Goal: Task Accomplishment & Management: Use online tool/utility

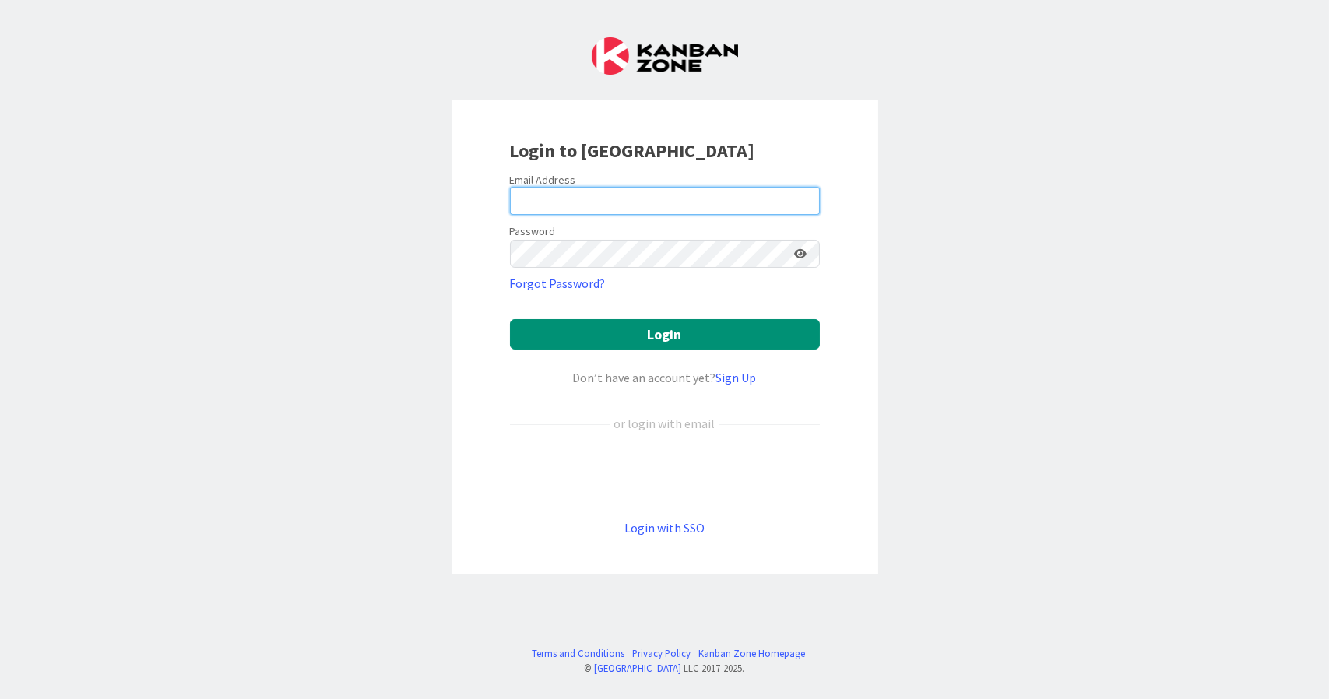
click at [694, 212] on input "email" at bounding box center [665, 201] width 310 height 28
type input "[EMAIL_ADDRESS][DOMAIN_NAME]"
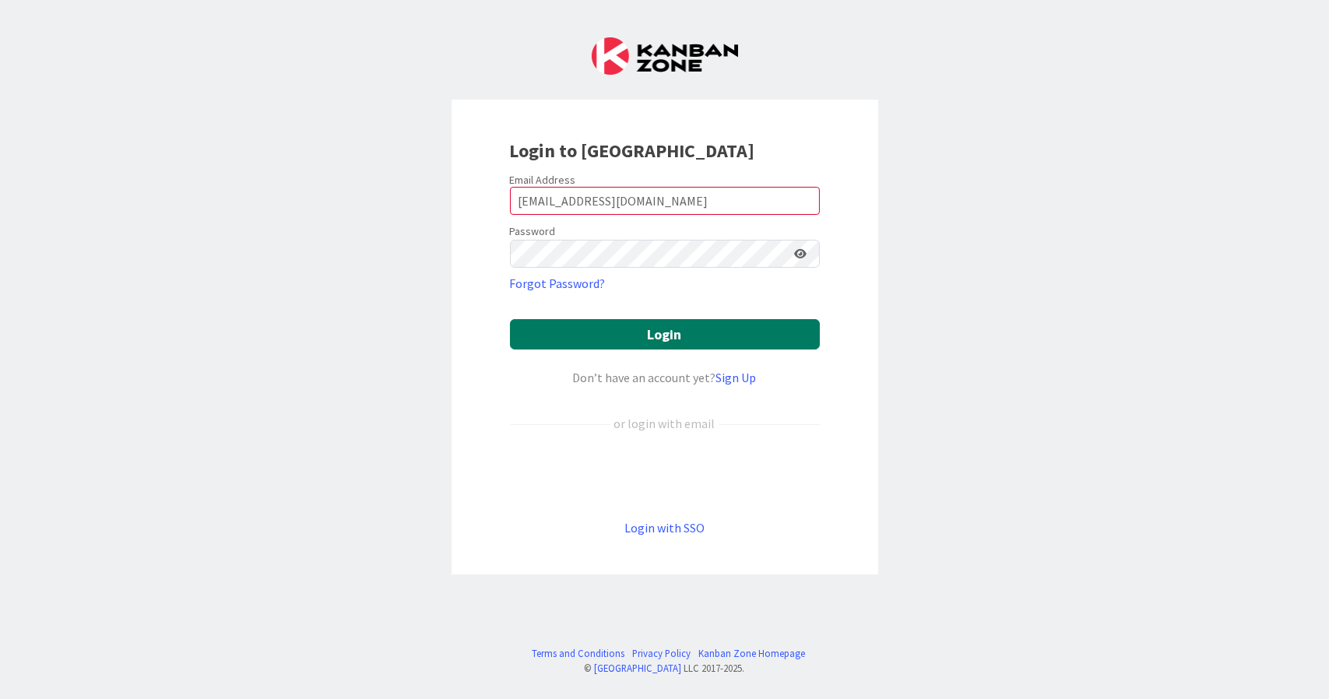
click at [581, 335] on button "Login" at bounding box center [665, 334] width 310 height 30
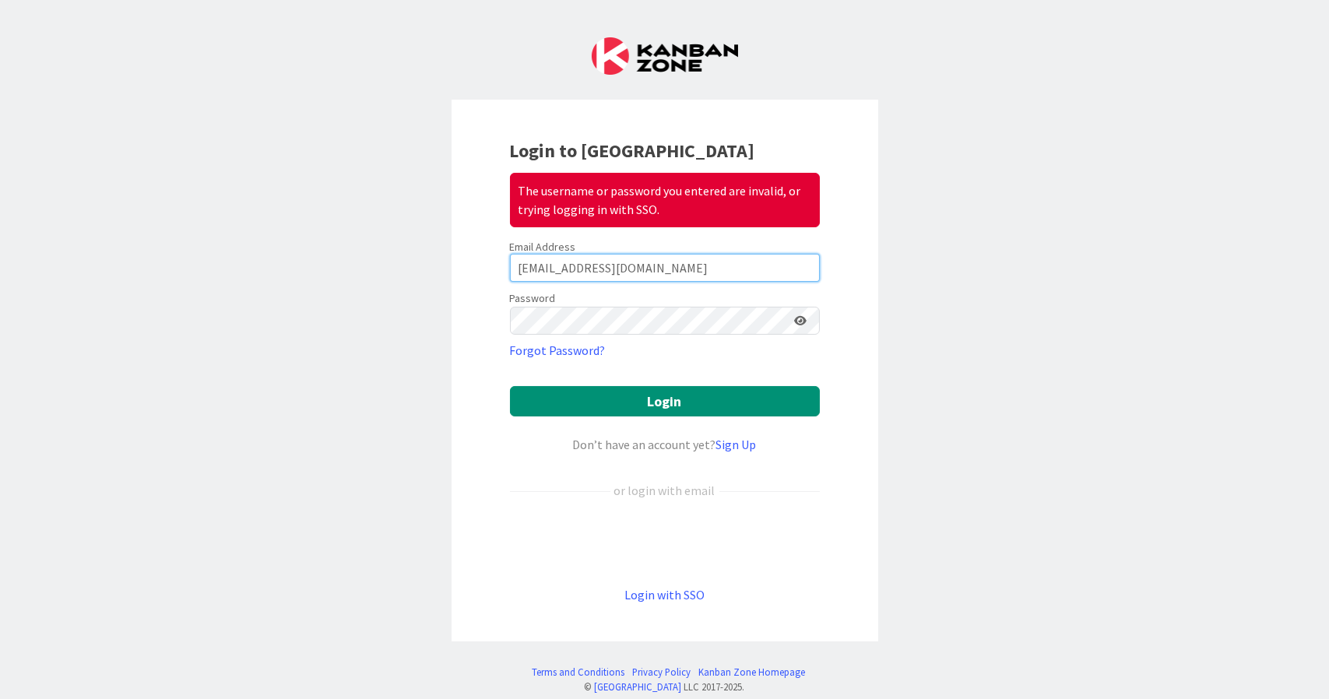
click at [613, 276] on input "[EMAIL_ADDRESS][DOMAIN_NAME]" at bounding box center [665, 268] width 310 height 28
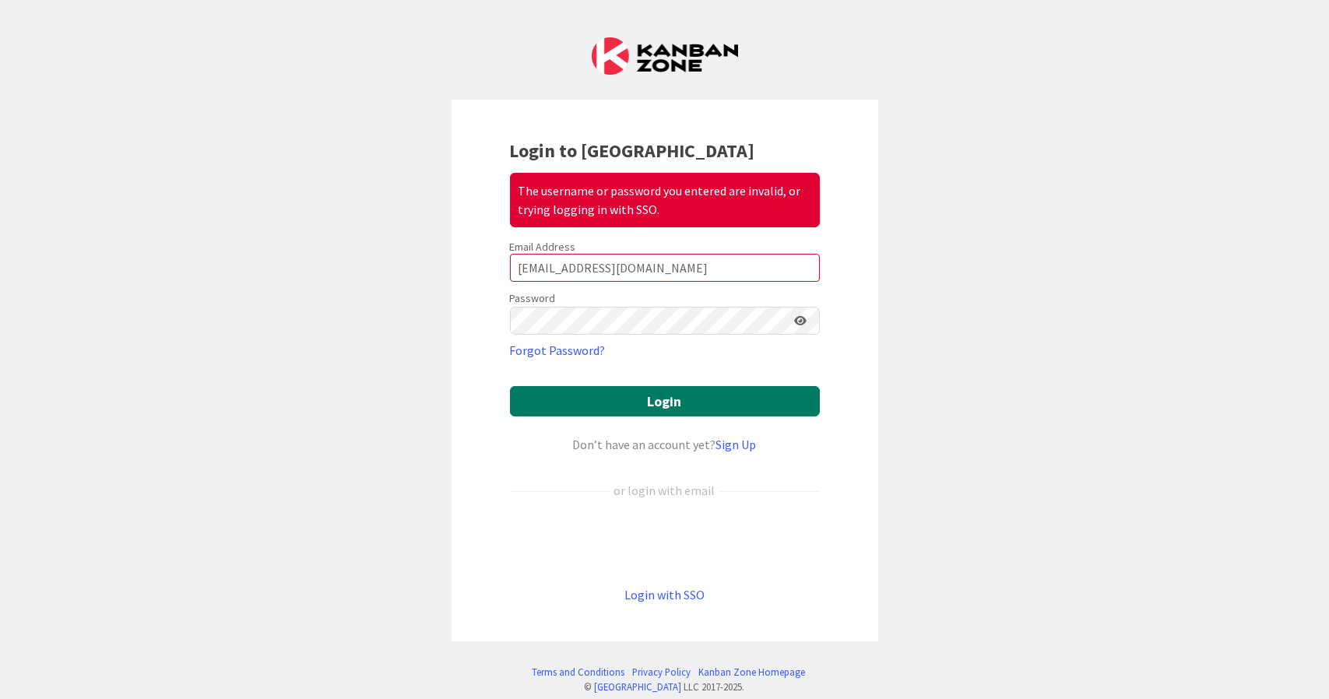
click at [627, 394] on button "Login" at bounding box center [665, 401] width 310 height 30
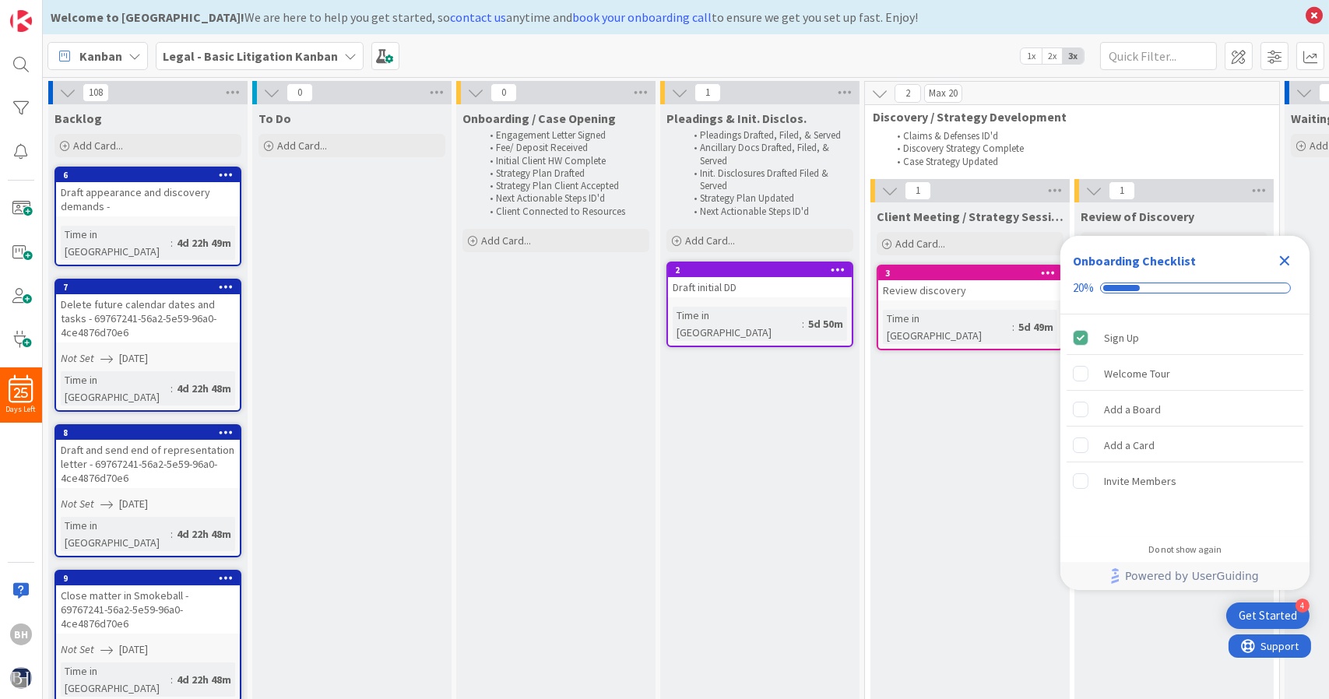
click at [114, 440] on div "Draft and send end of representation letter - 69767241-56a2-5e59-96a0-4ce4876d7…" at bounding box center [148, 464] width 184 height 48
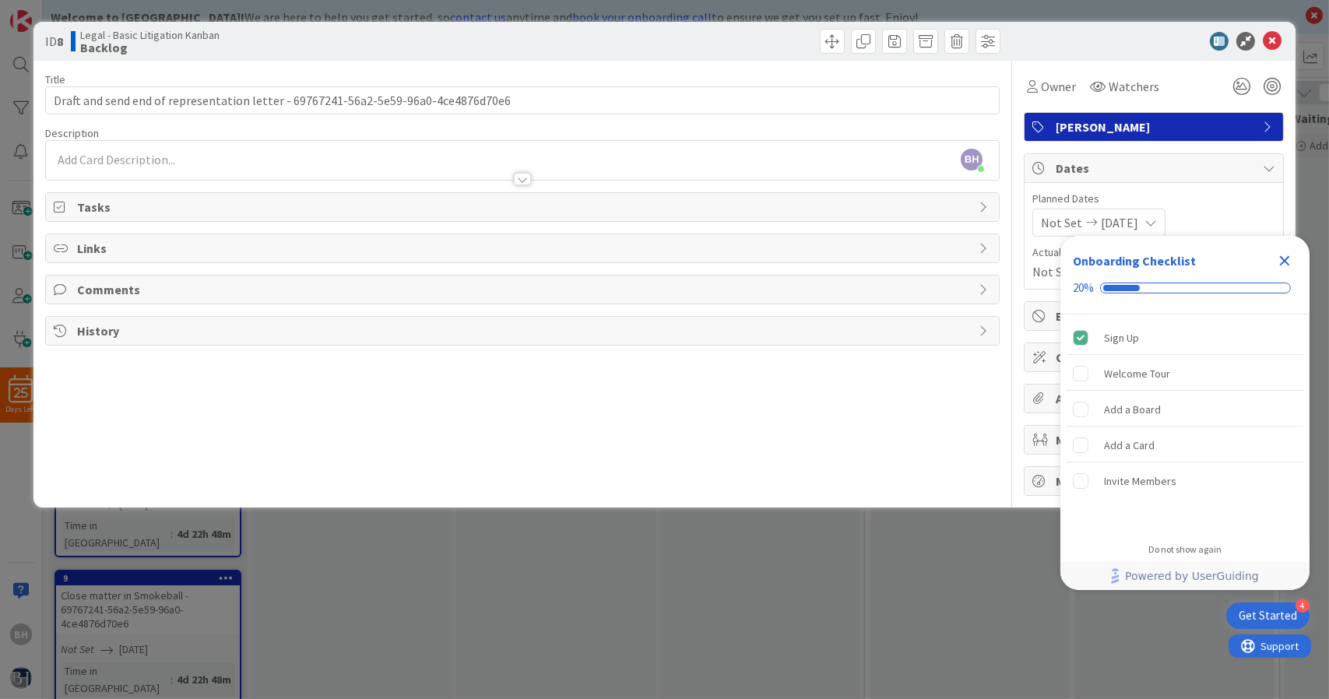
click at [592, 288] on span "Comments" at bounding box center [524, 289] width 894 height 19
click at [1285, 262] on icon "Close Checklist" at bounding box center [1285, 261] width 10 height 10
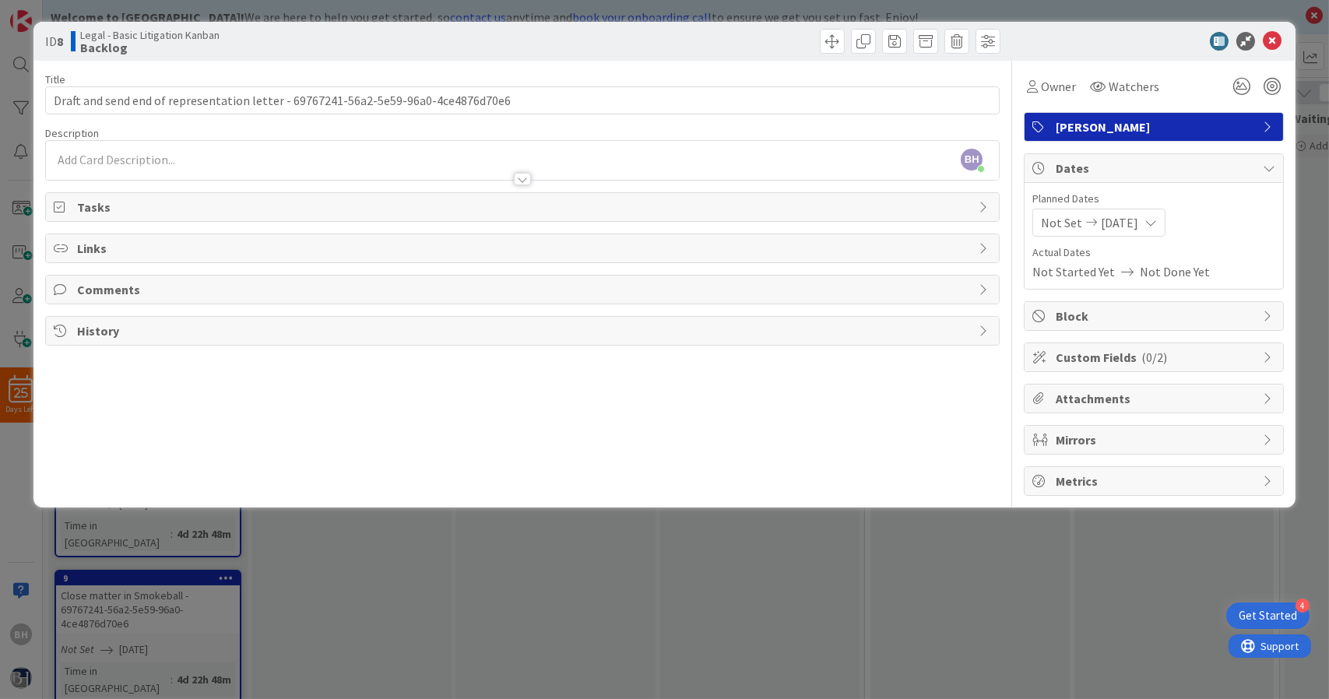
click at [1241, 443] on span "Mirrors" at bounding box center [1154, 439] width 199 height 19
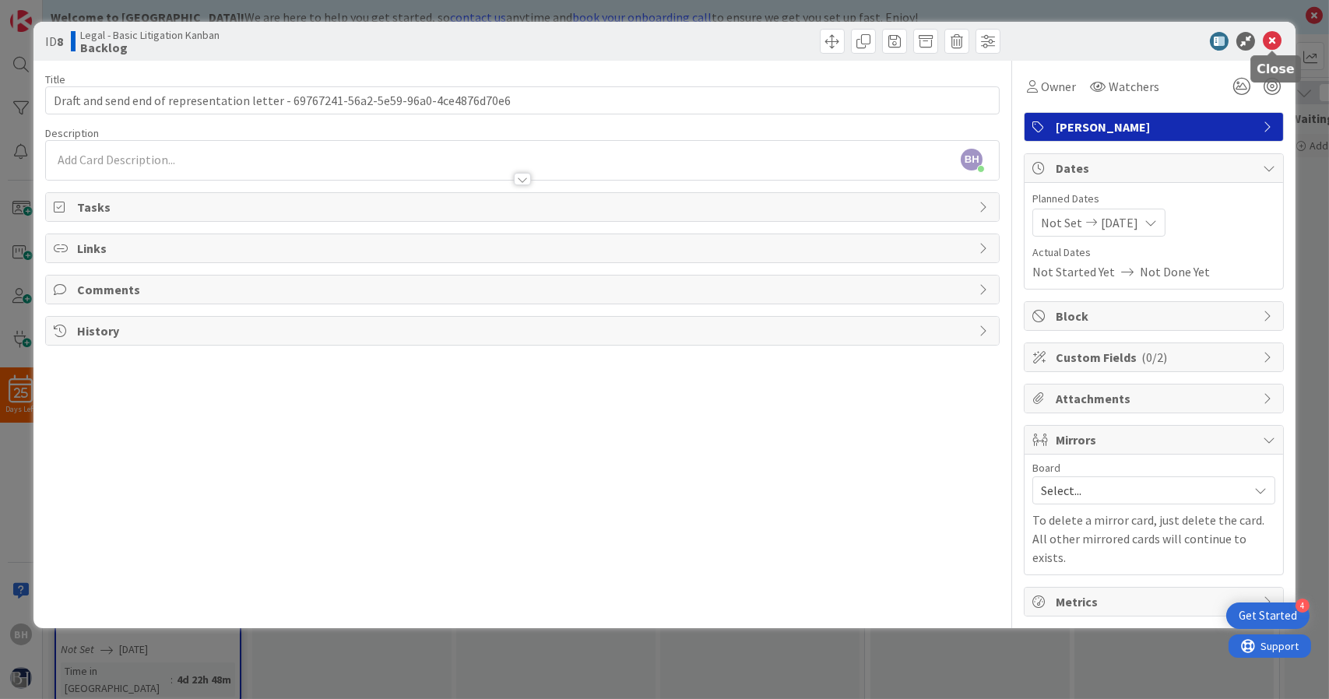
click at [1277, 45] on icon at bounding box center [1271, 41] width 19 height 19
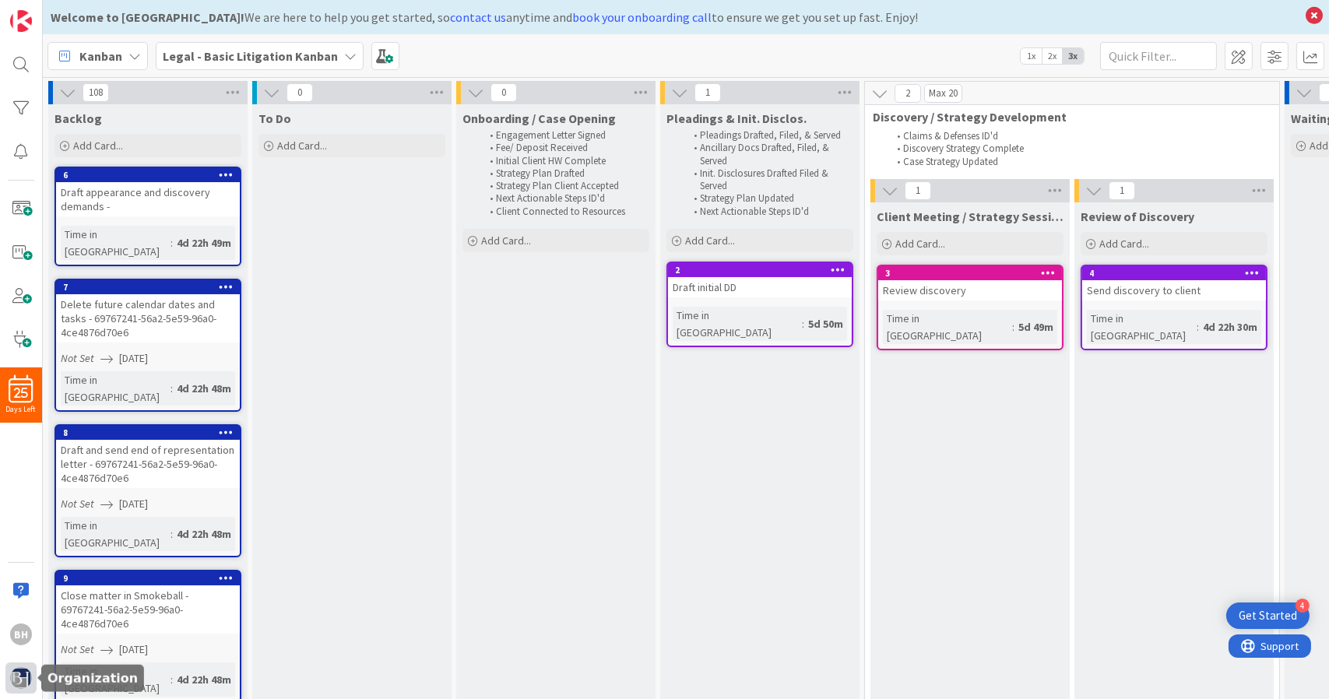
click at [13, 673] on img at bounding box center [21, 678] width 22 height 22
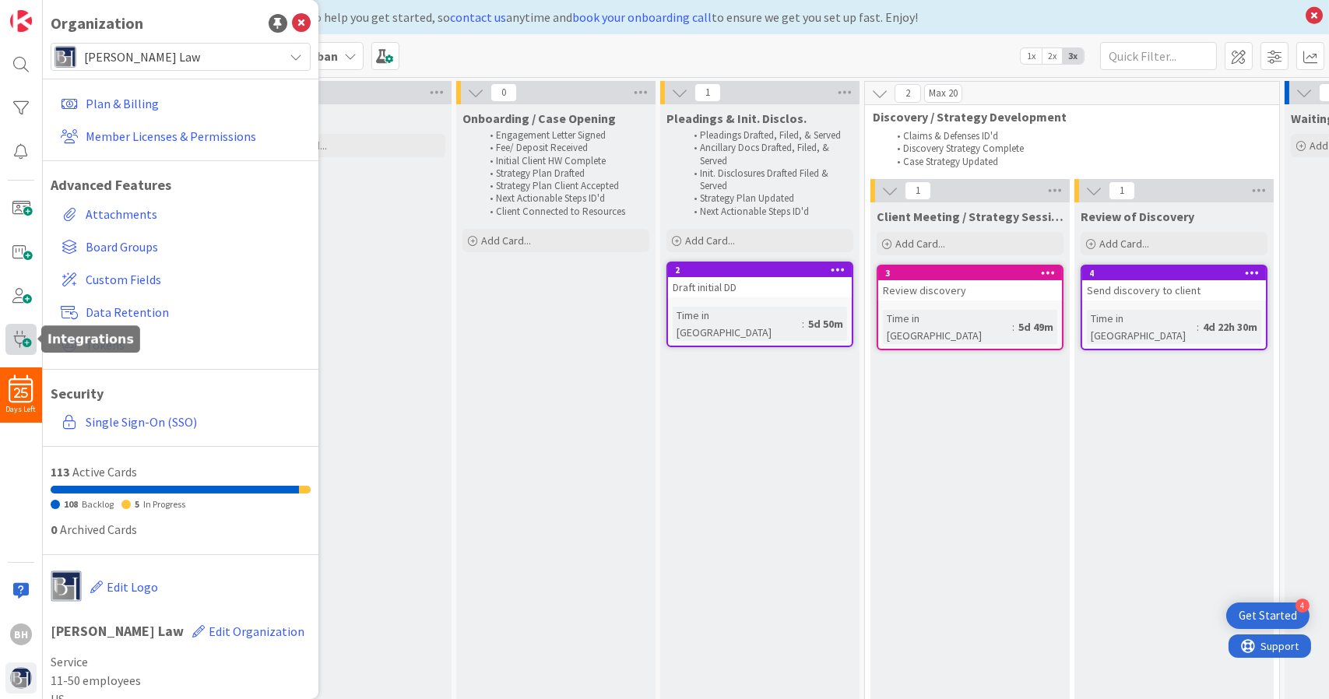
click at [28, 325] on span at bounding box center [20, 339] width 31 height 31
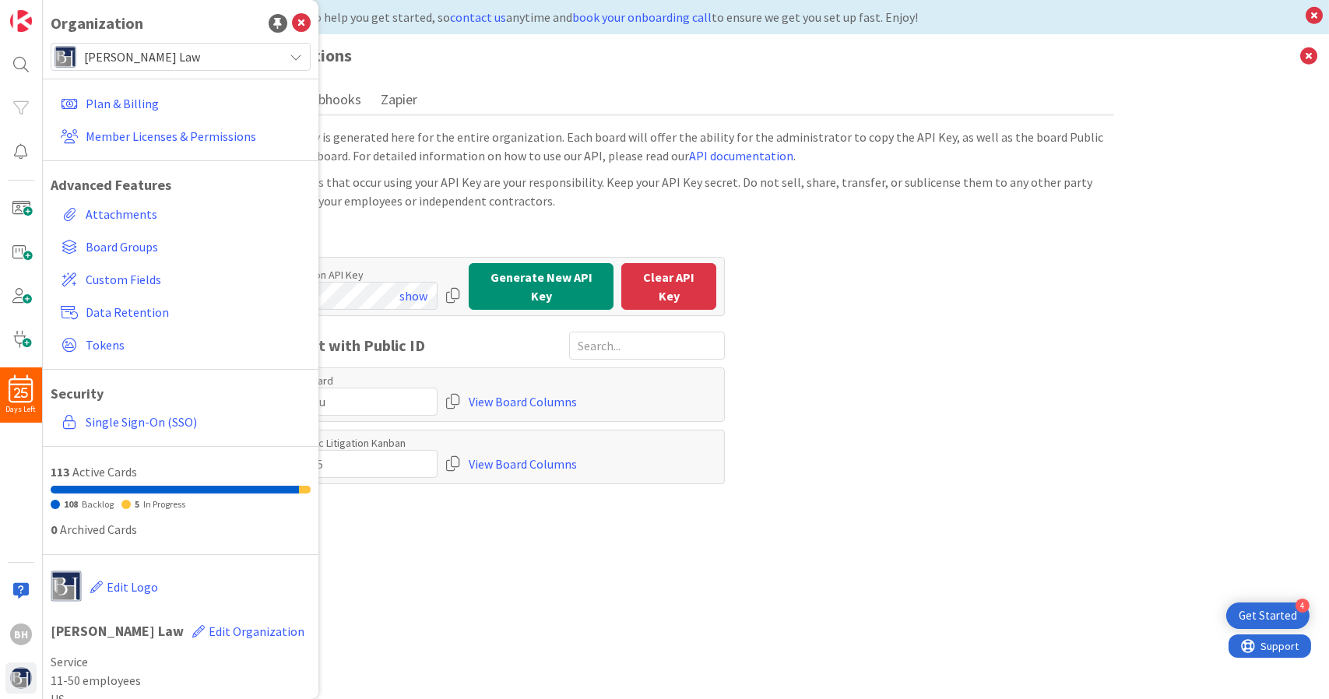
click at [565, 181] on div "All activities that occur using your API Key are your responsibility. Keep your…" at bounding box center [686, 191] width 856 height 37
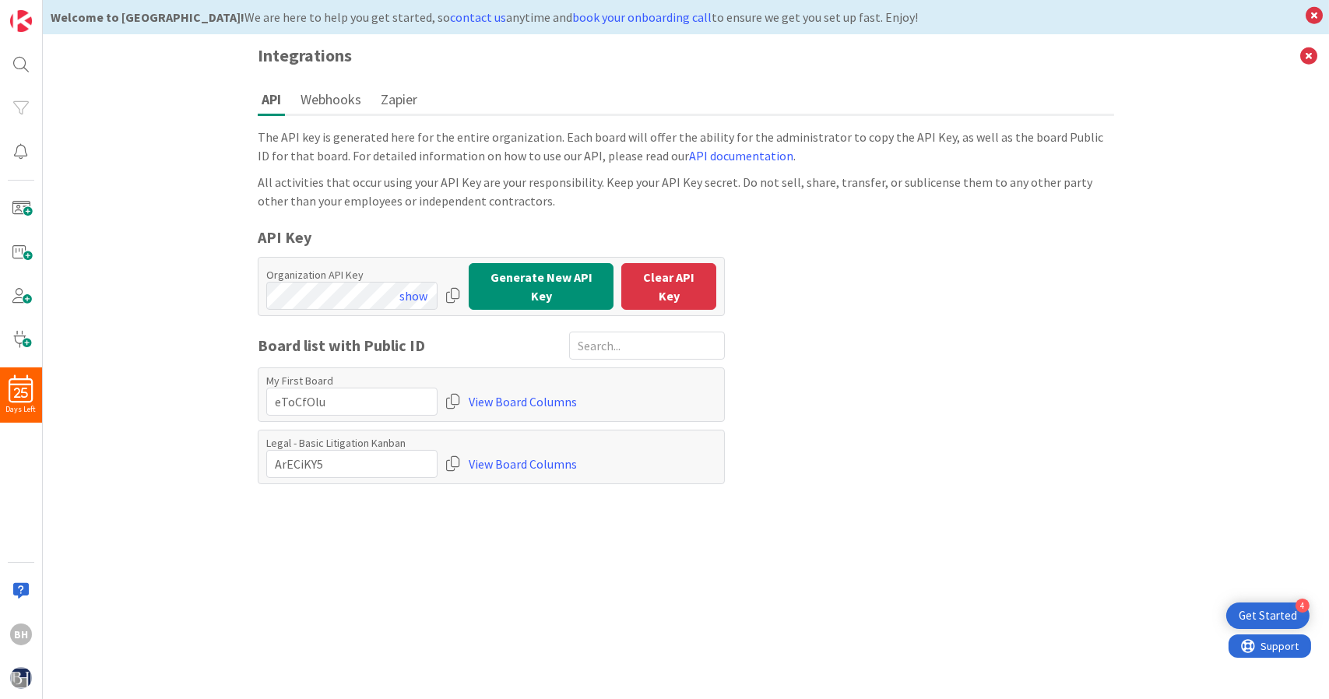
click at [339, 108] on button "Webhooks" at bounding box center [331, 99] width 68 height 29
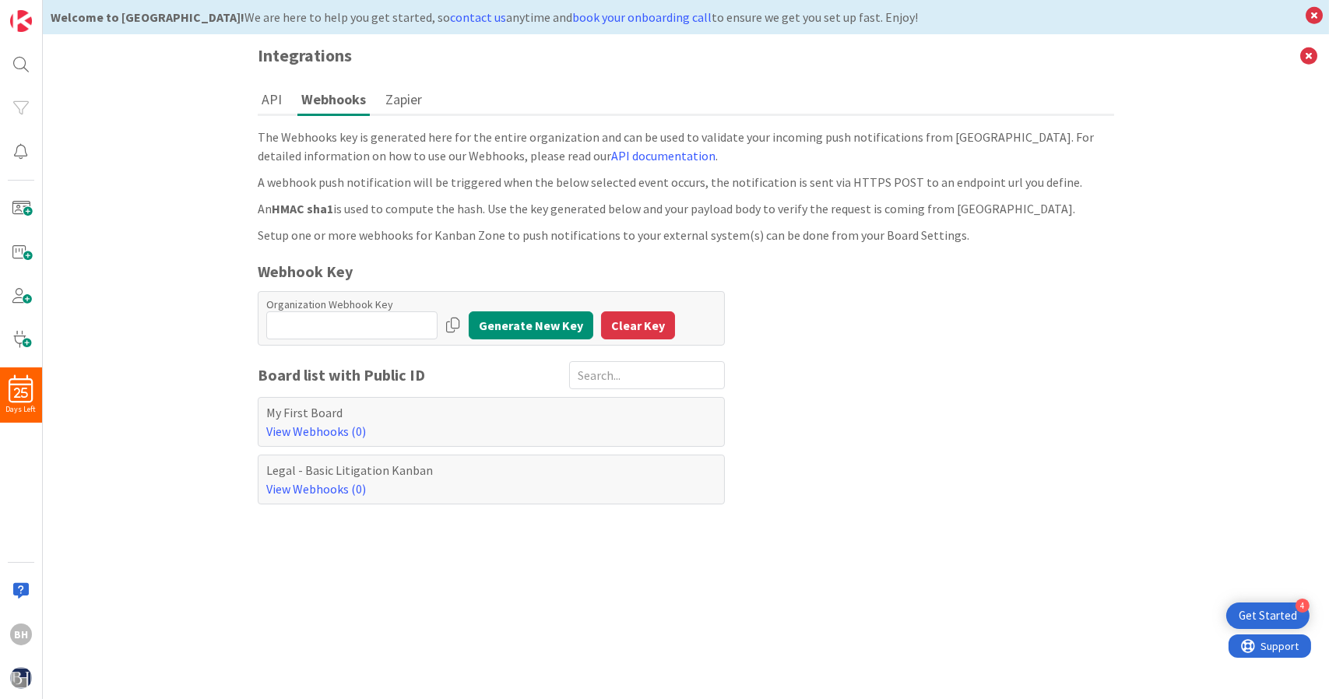
click at [389, 93] on button "Zapier" at bounding box center [403, 99] width 44 height 29
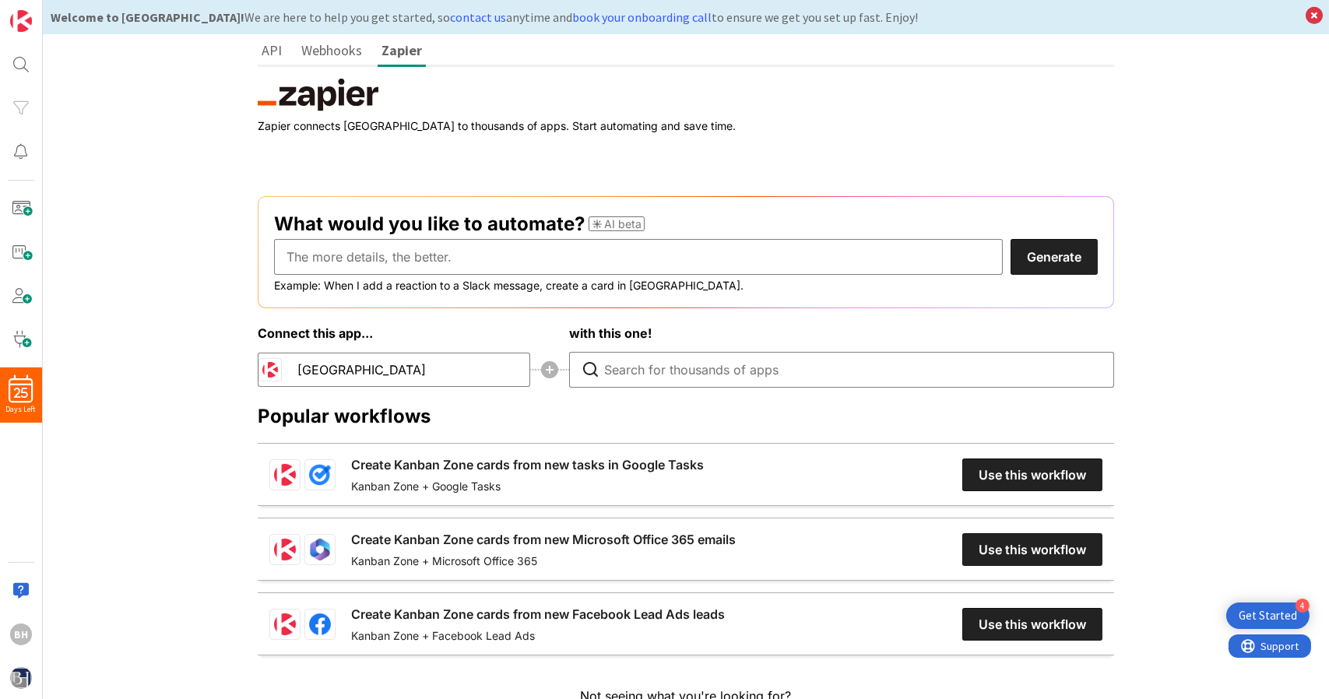
scroll to position [50, 0]
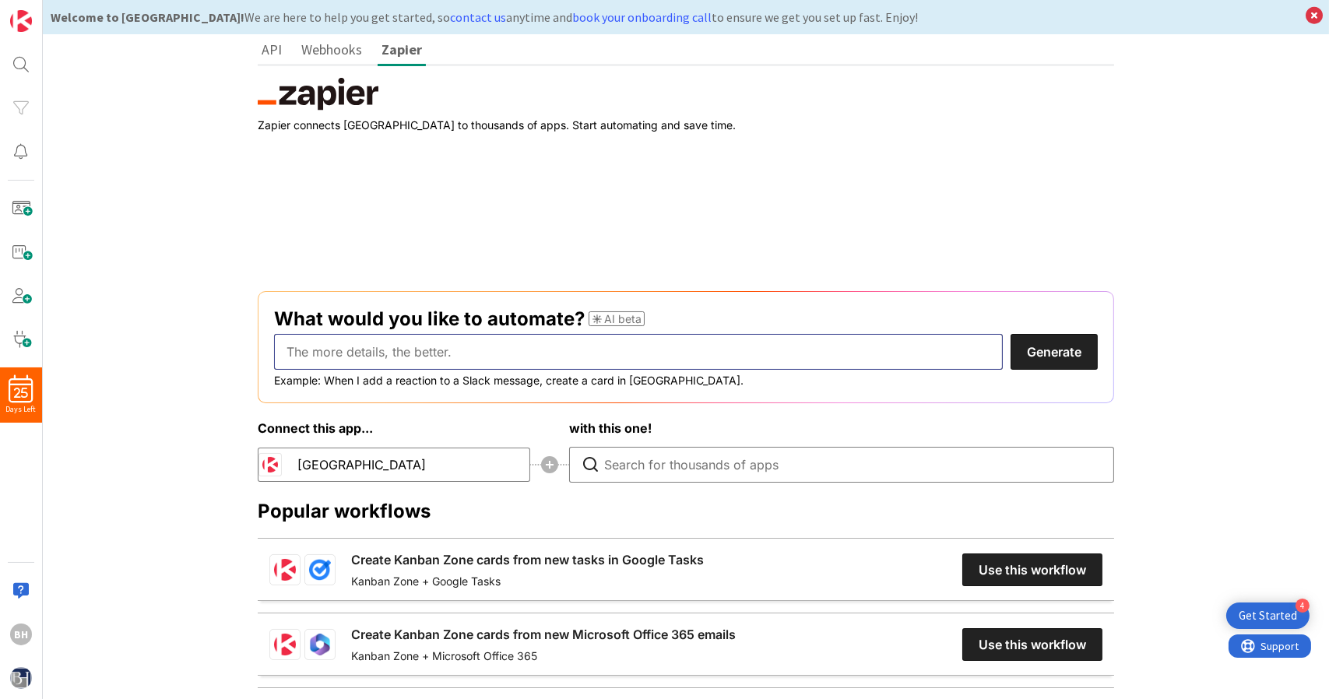
click at [531, 351] on input "text" at bounding box center [638, 352] width 729 height 36
click at [1010, 334] on button "Generate" at bounding box center [1053, 352] width 87 height 36
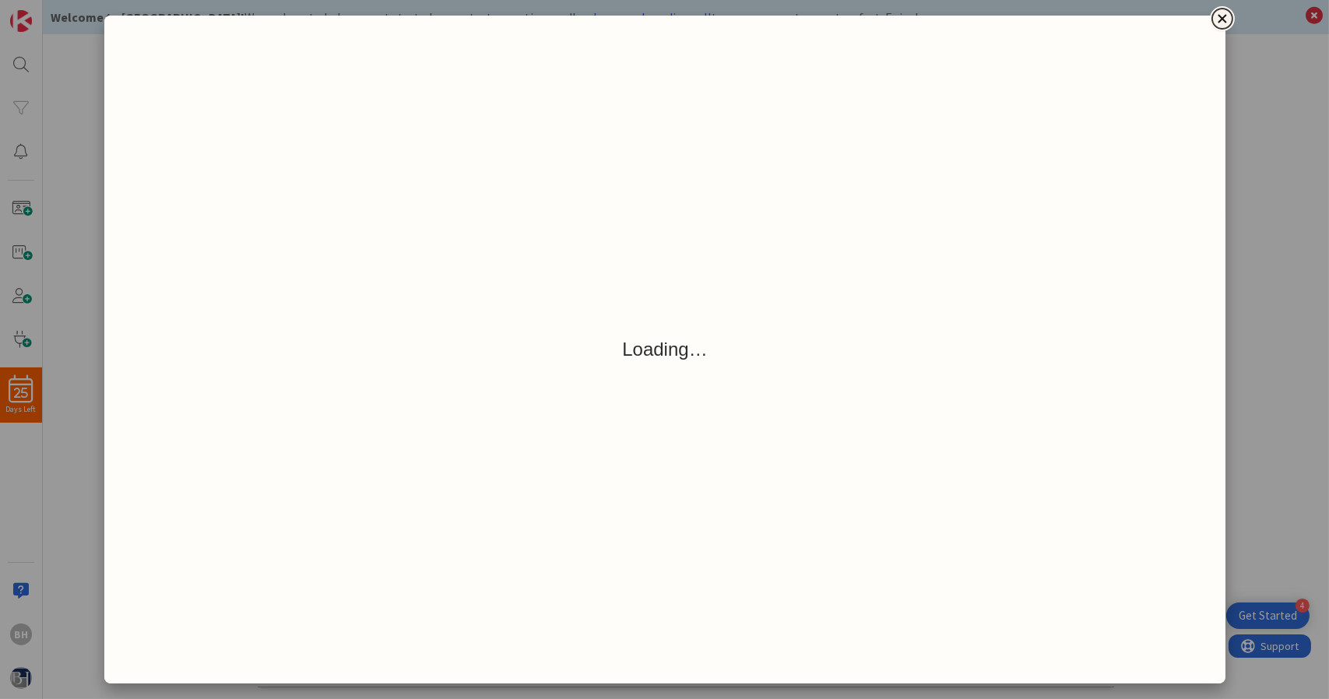
click at [1220, 13] on icon "Close" at bounding box center [1222, 18] width 19 height 19
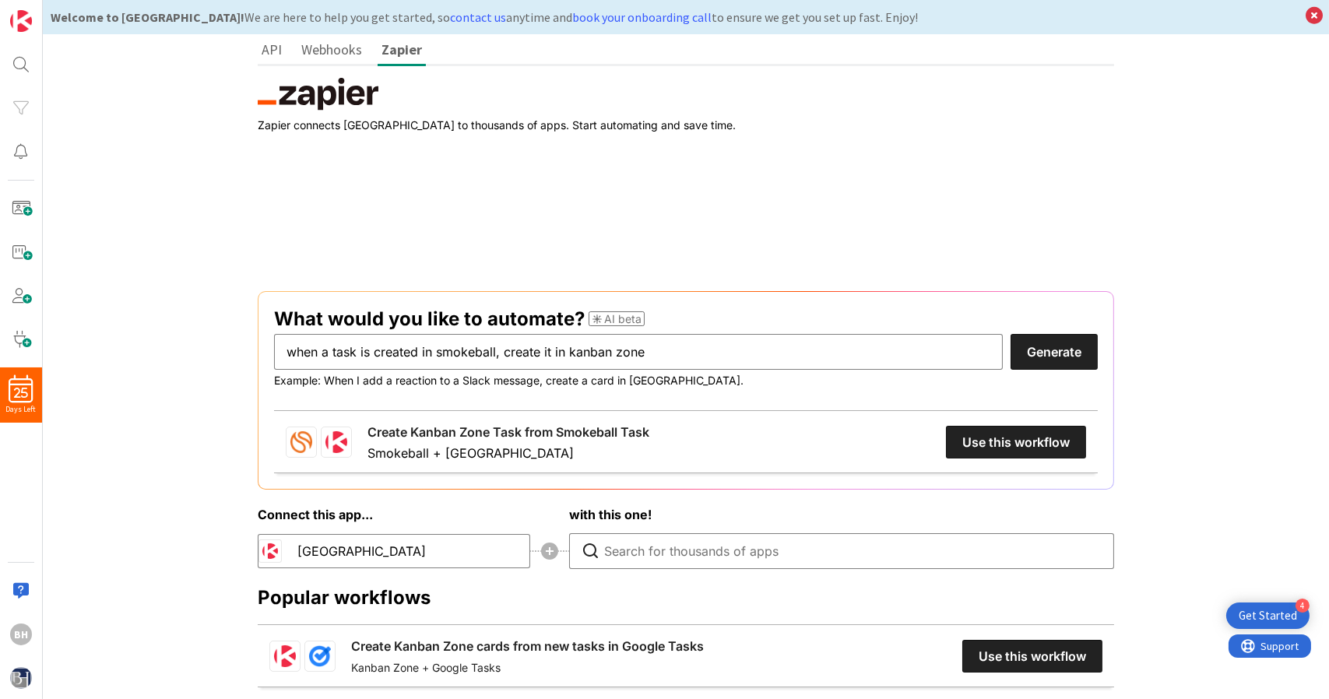
scroll to position [0, 0]
drag, startPoint x: 711, startPoint y: 361, endPoint x: 9, endPoint y: 472, distance: 710.1
click at [9, 472] on div "25 Days Left BH Welcome to [GEOGRAPHIC_DATA]! We are here to help you get start…" at bounding box center [664, 349] width 1329 height 699
click at [1010, 334] on button "Generate" at bounding box center [1053, 352] width 87 height 36
click at [434, 441] on link "Sync Kanban Zone task updates to Smokeball" at bounding box center [503, 432] width 273 height 19
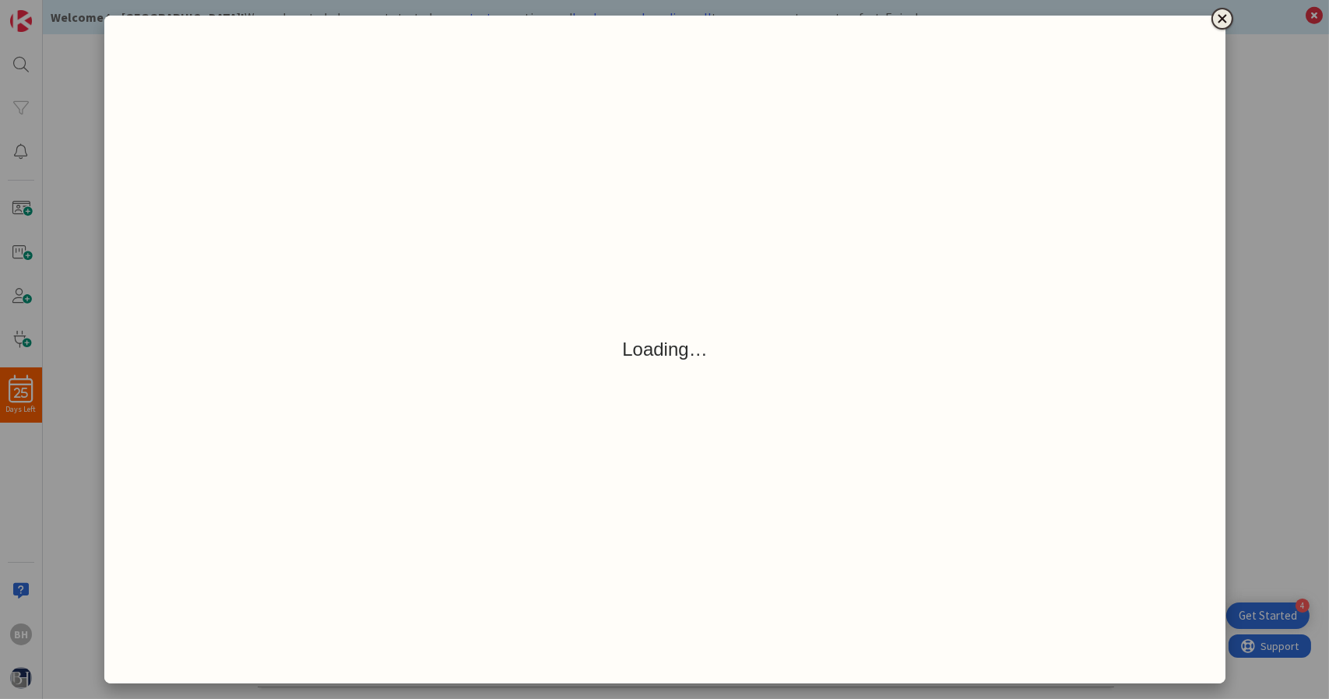
click at [1221, 13] on icon "Close" at bounding box center [1222, 18] width 19 height 19
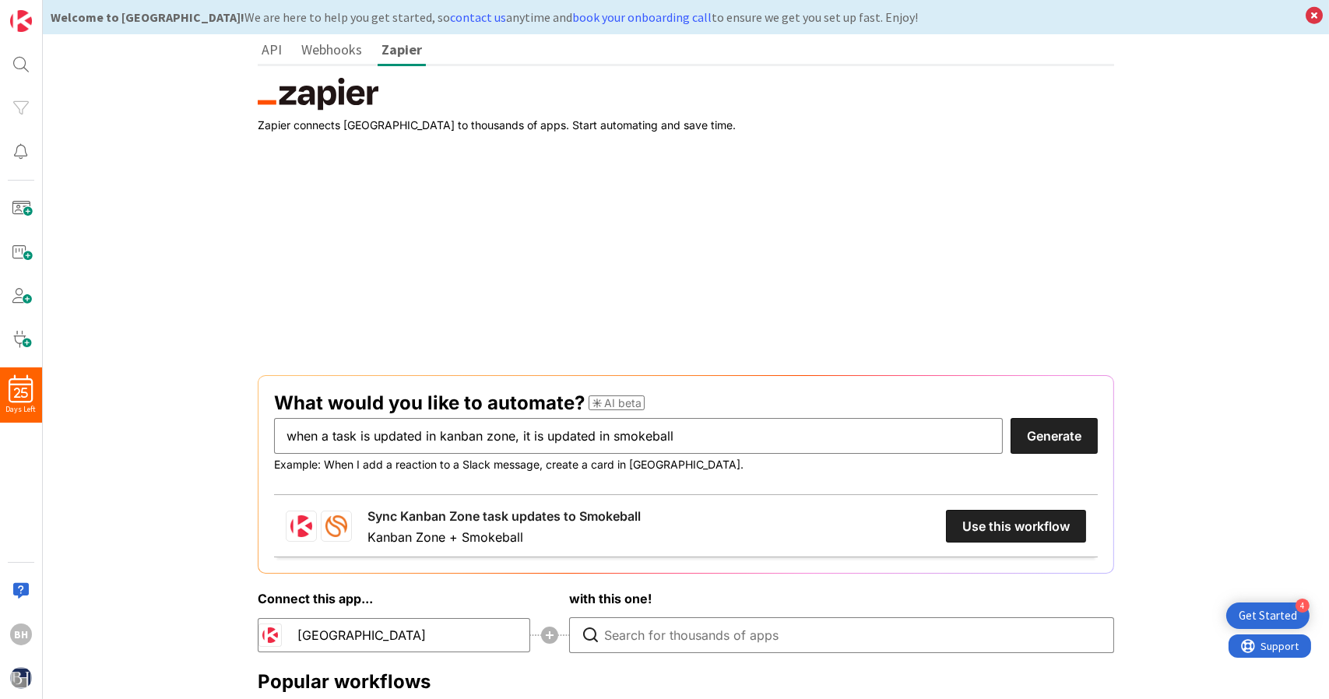
drag, startPoint x: 699, startPoint y: 434, endPoint x: 1, endPoint y: 498, distance: 701.1
click at [1, 498] on div "25 Days Left BH Welcome to [GEOGRAPHIC_DATA]! We are here to help you get start…" at bounding box center [664, 349] width 1329 height 699
type input "when a task is created in kanban zone it is updated in clickup"
click at [1010, 418] on button "Generate" at bounding box center [1053, 436] width 87 height 36
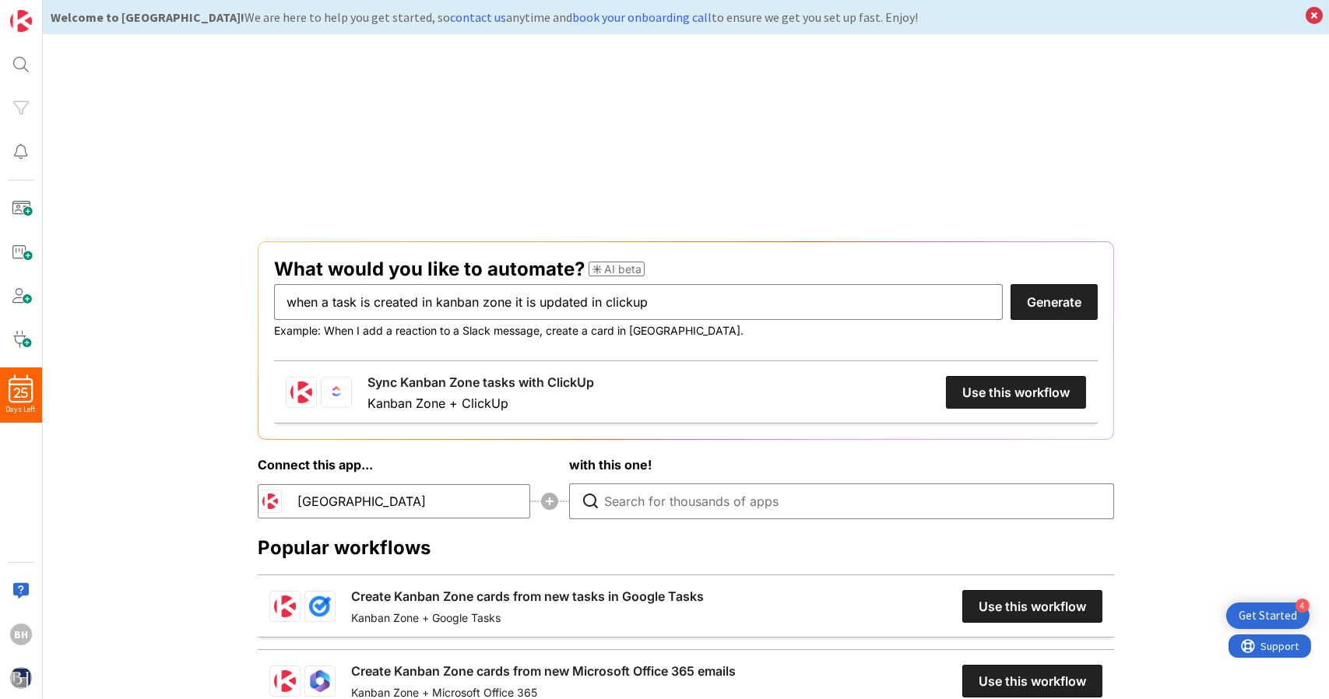
scroll to position [181, 0]
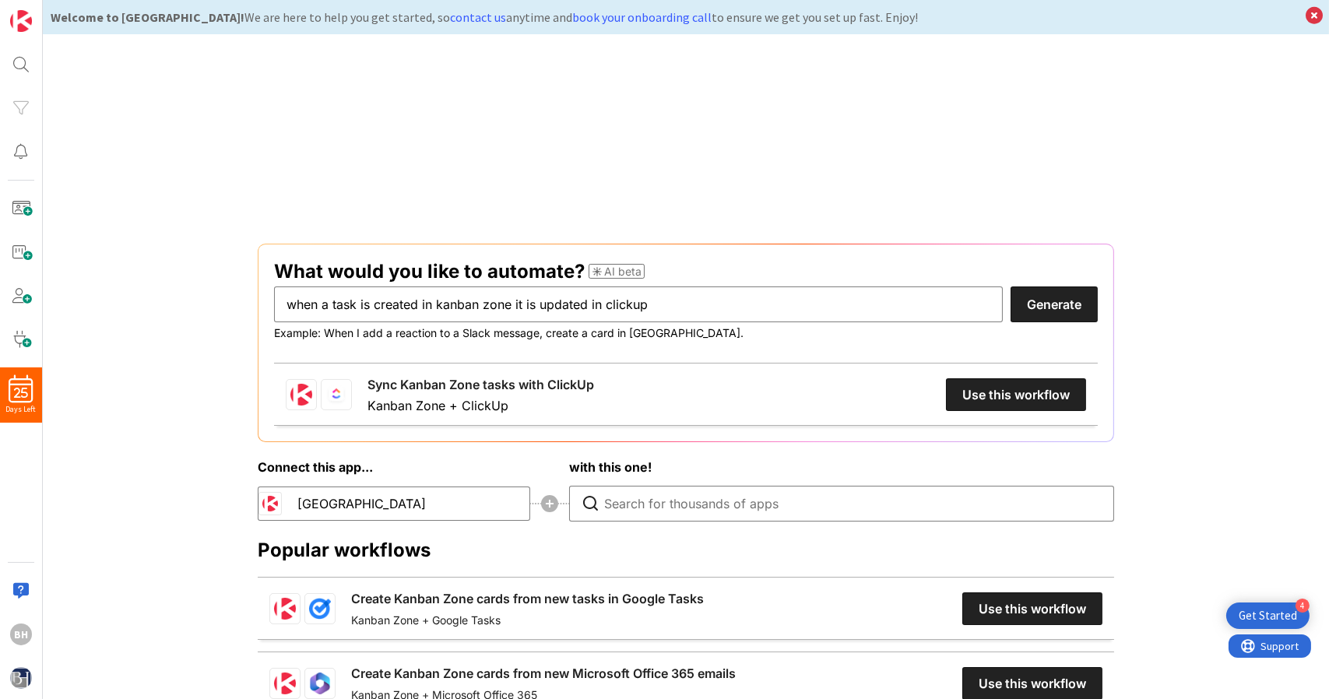
click at [502, 392] on link "Sync Kanban Zone tasks with ClickUp" at bounding box center [480, 384] width 227 height 19
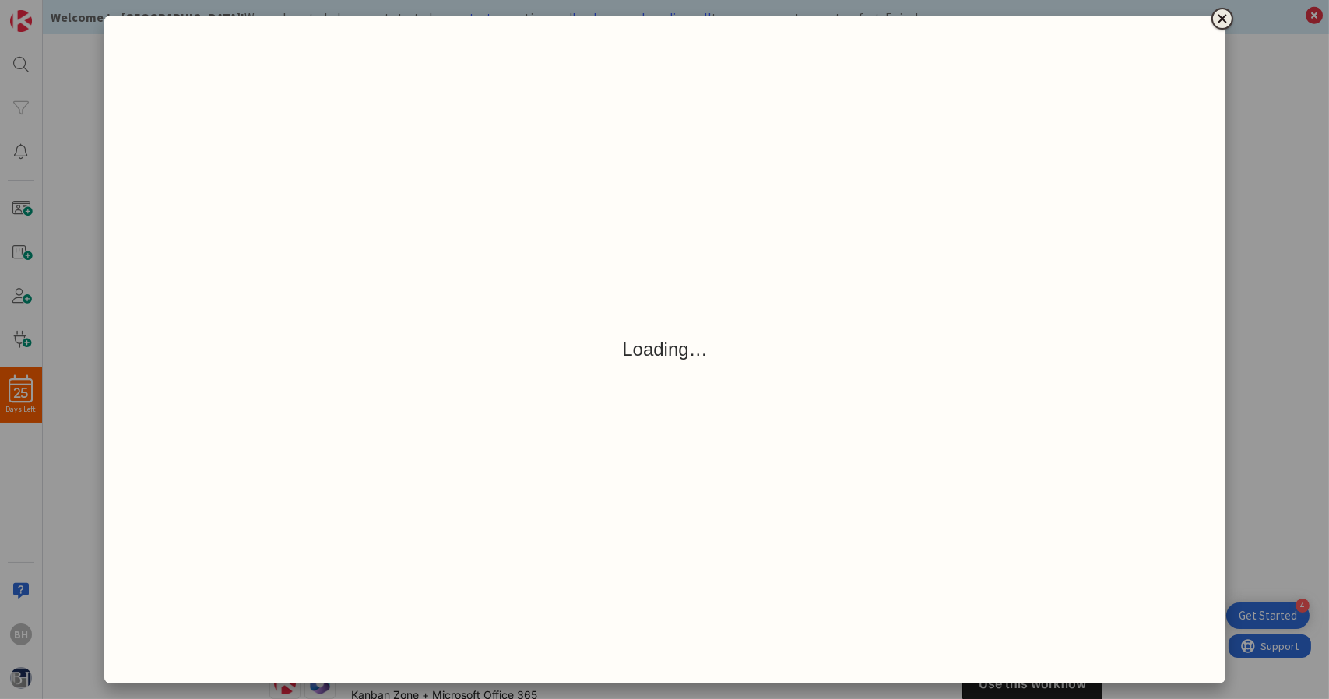
click at [1227, 26] on icon "Close" at bounding box center [1222, 18] width 19 height 19
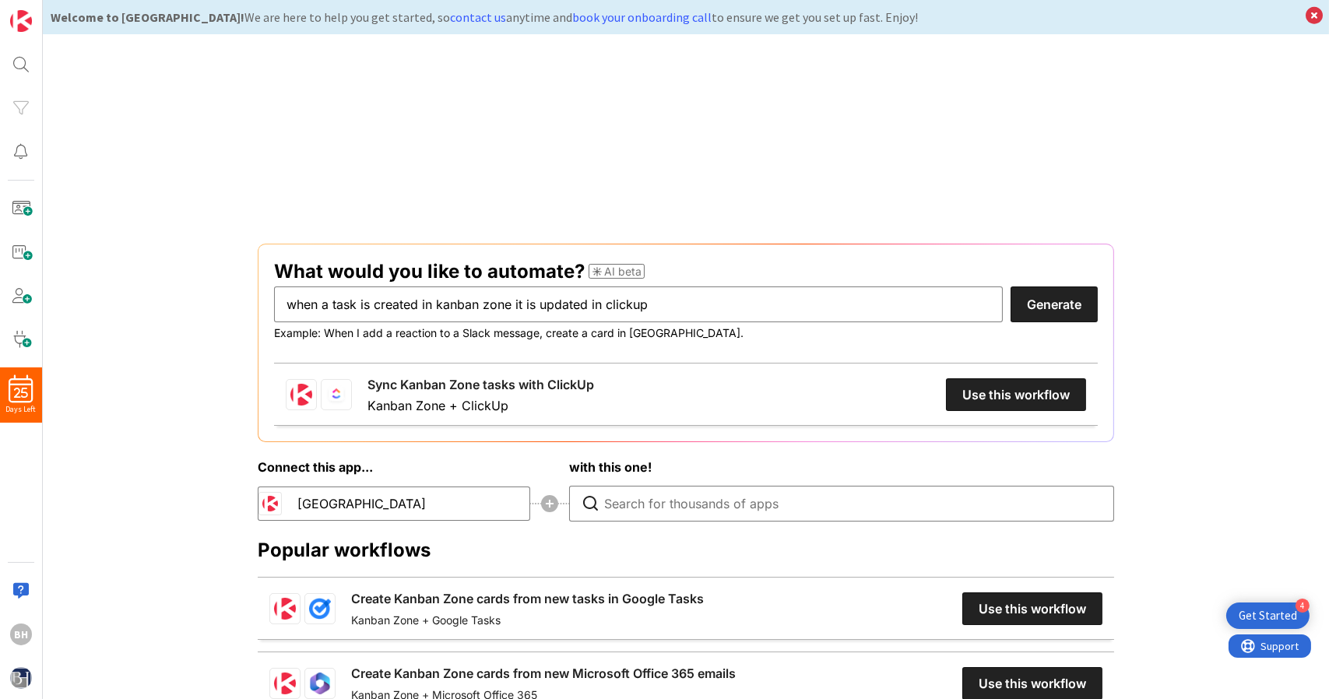
scroll to position [173, 0]
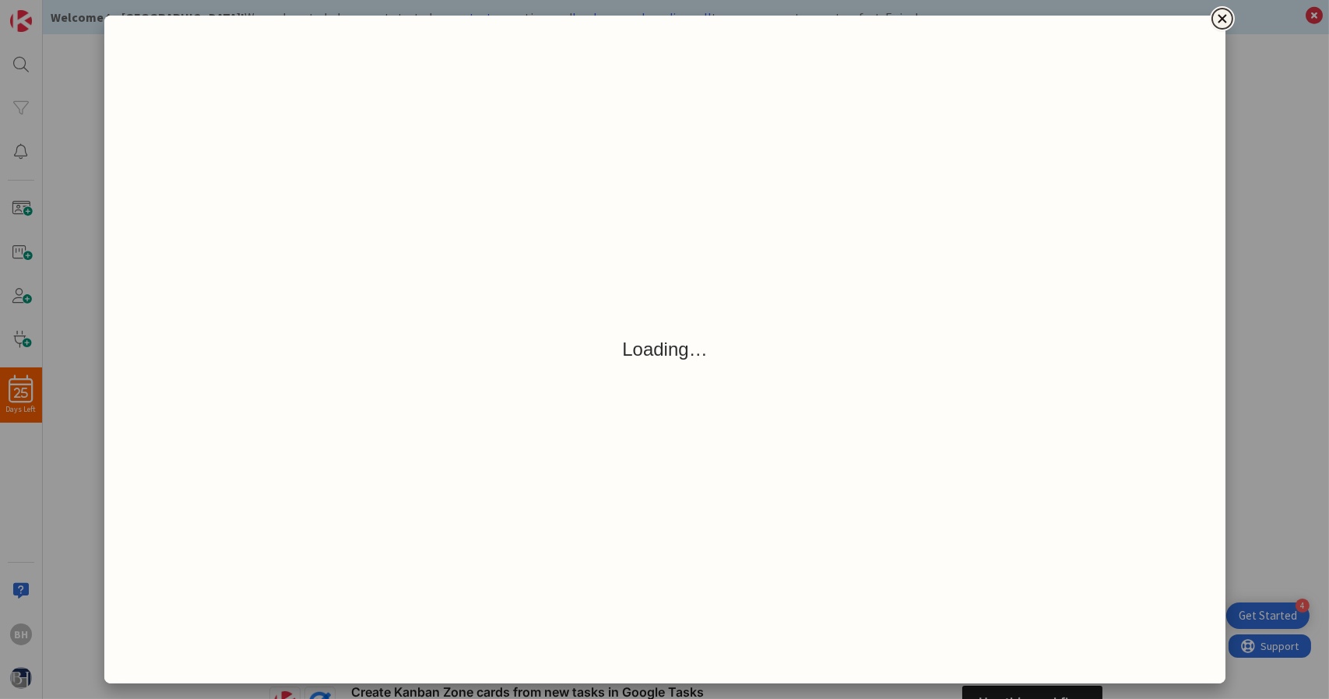
click at [1217, 15] on icon "Close" at bounding box center [1222, 18] width 19 height 19
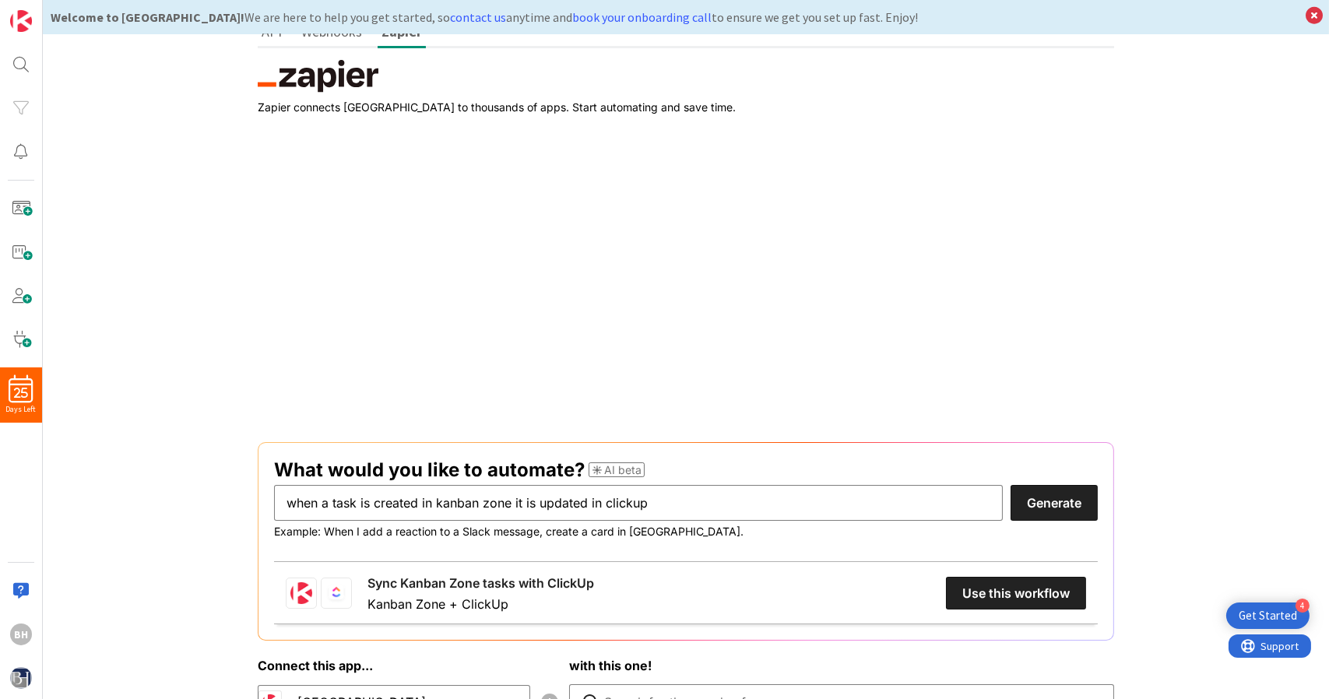
scroll to position [0, 0]
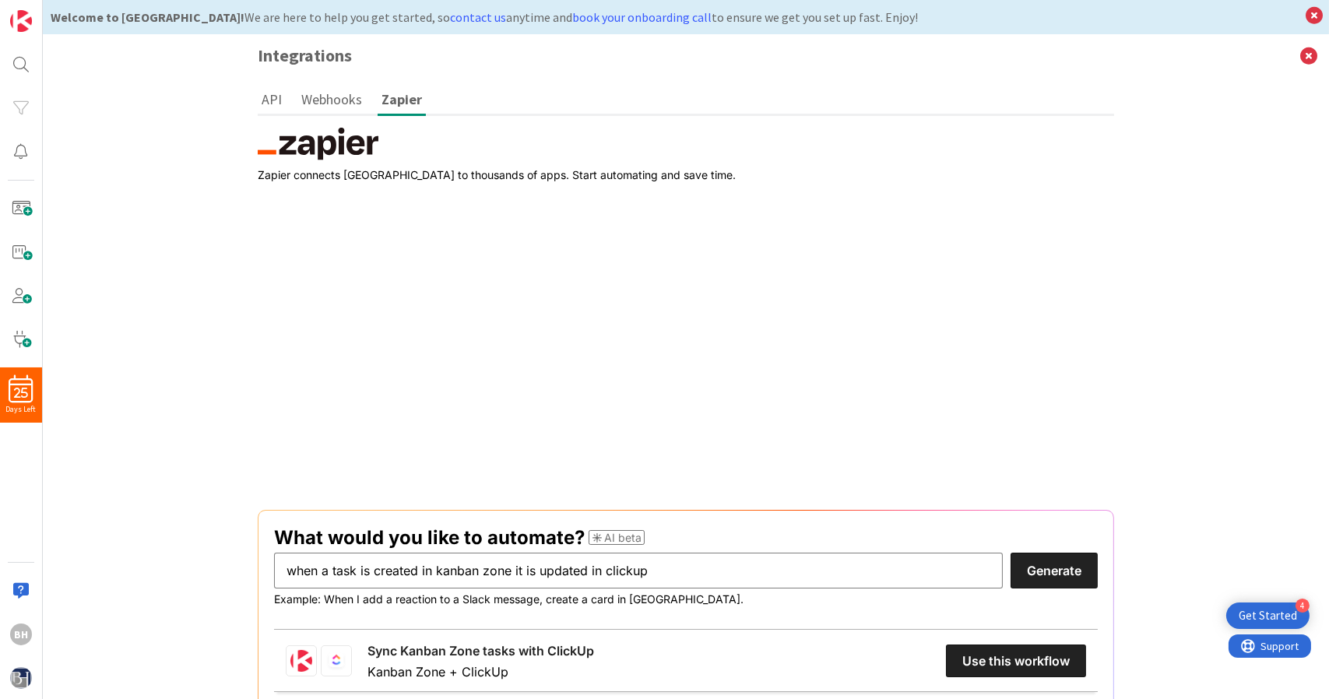
click at [312, 103] on button "Webhooks" at bounding box center [331, 99] width 68 height 29
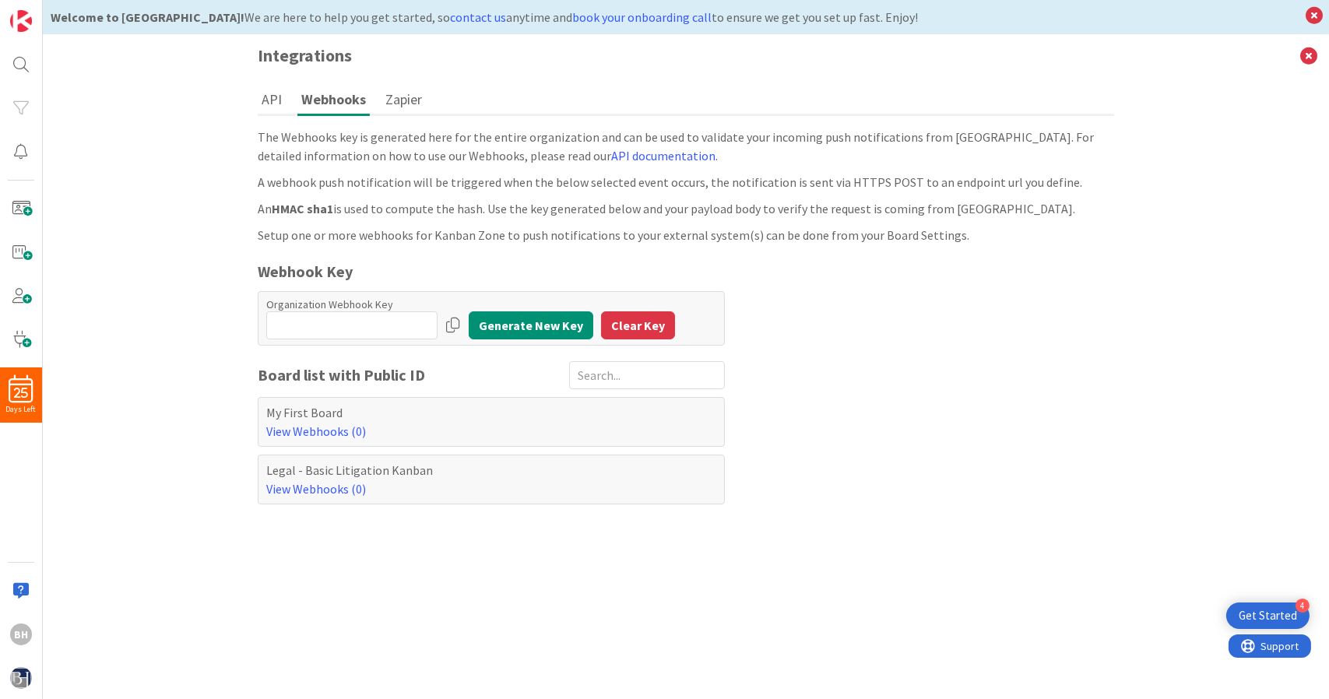
click at [259, 94] on button "API" at bounding box center [272, 99] width 28 height 29
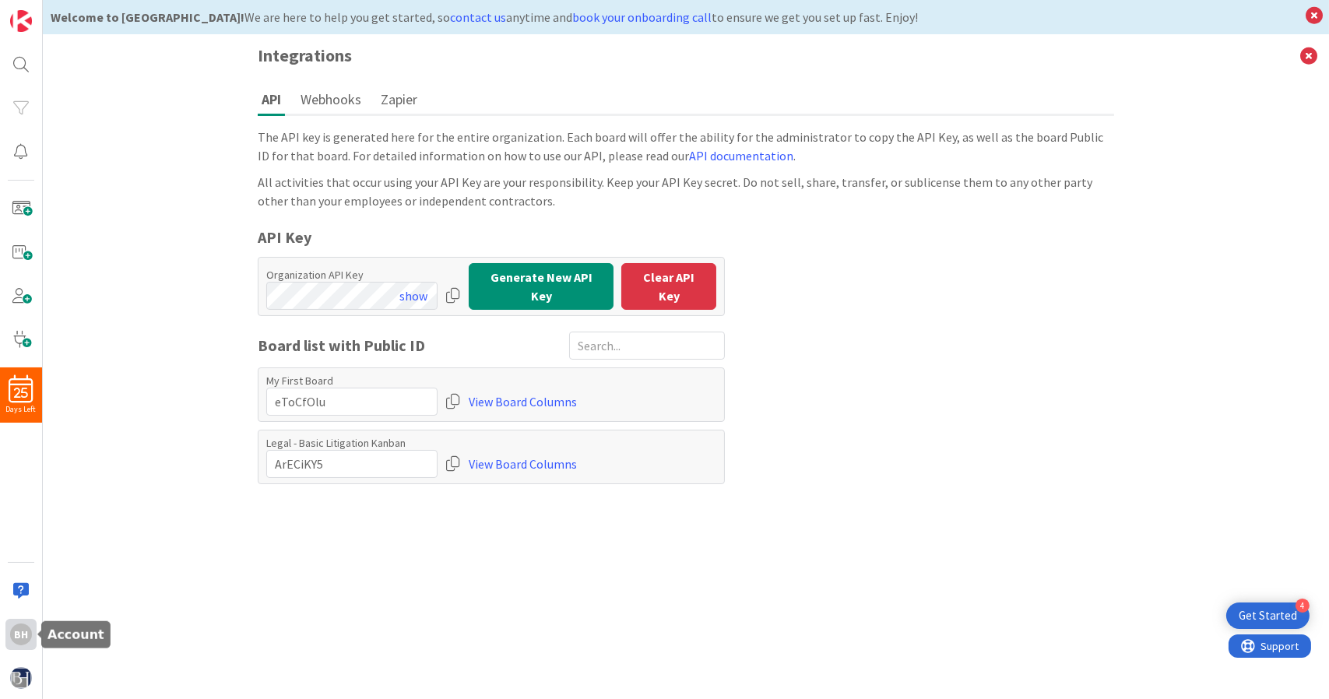
click at [19, 635] on div "BH" at bounding box center [21, 634] width 22 height 22
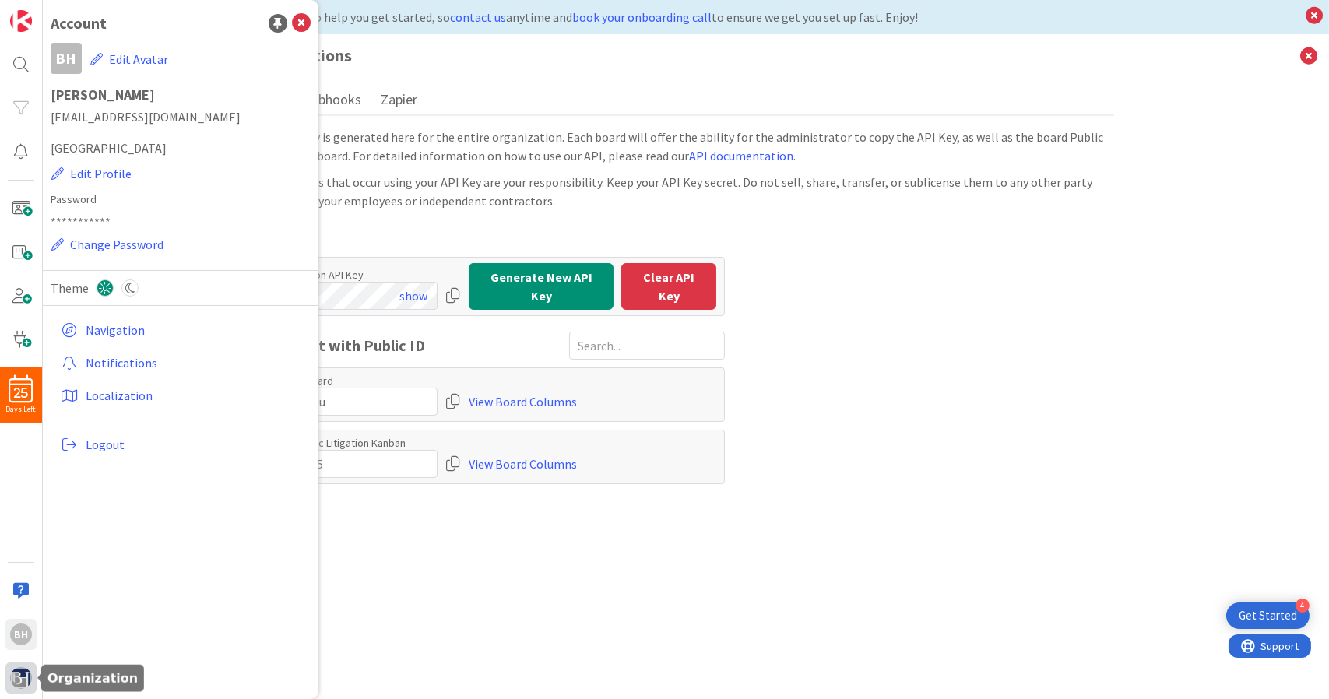
click at [16, 676] on img at bounding box center [21, 678] width 22 height 22
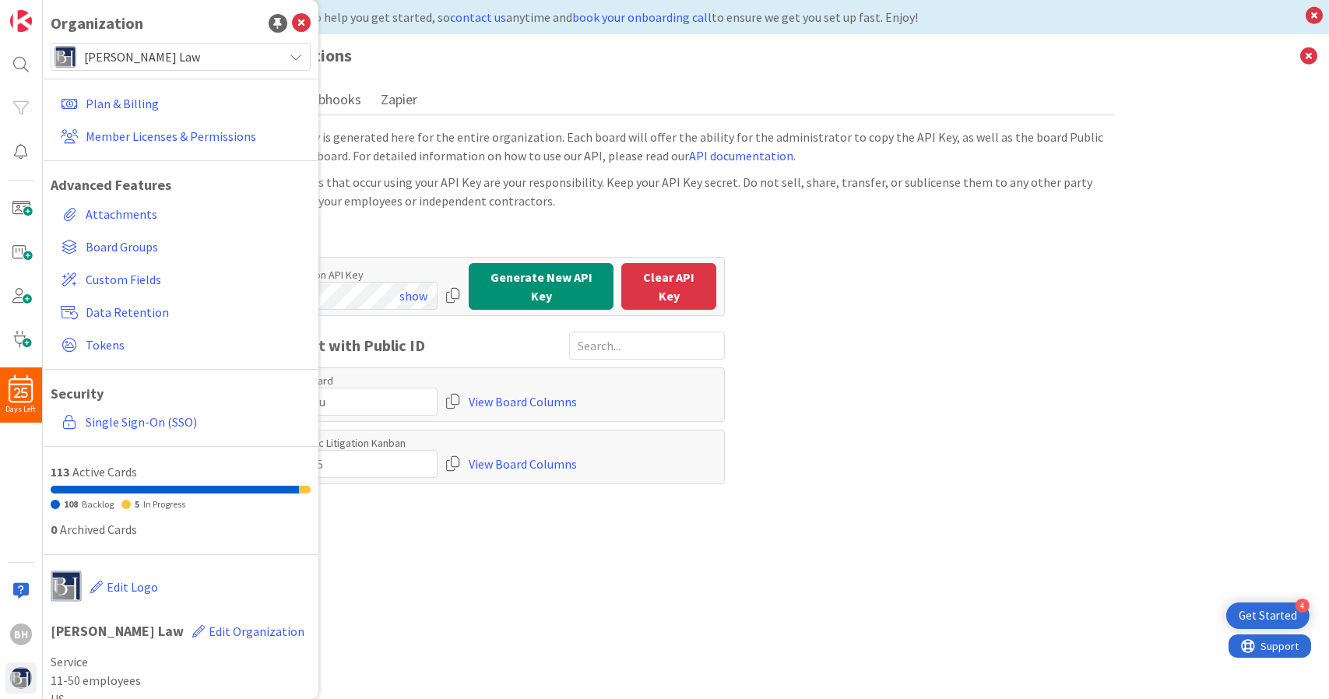
click at [290, 52] on icon at bounding box center [296, 57] width 12 height 12
click at [292, 24] on icon at bounding box center [301, 23] width 19 height 19
